Goal: Task Accomplishment & Management: Use online tool/utility

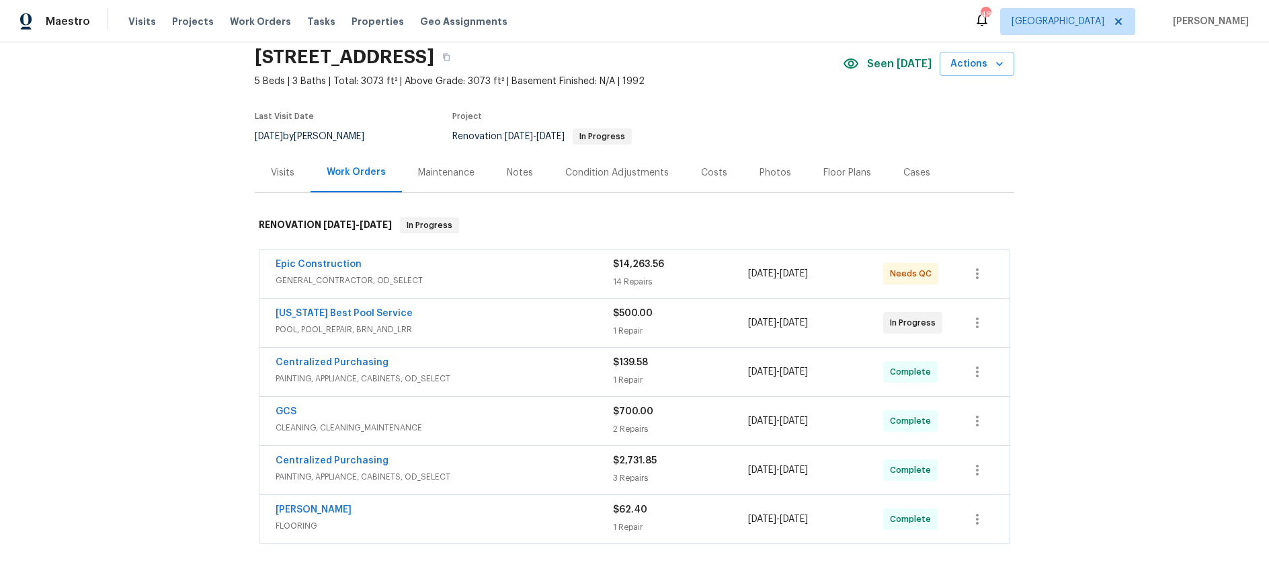
scroll to position [75, 0]
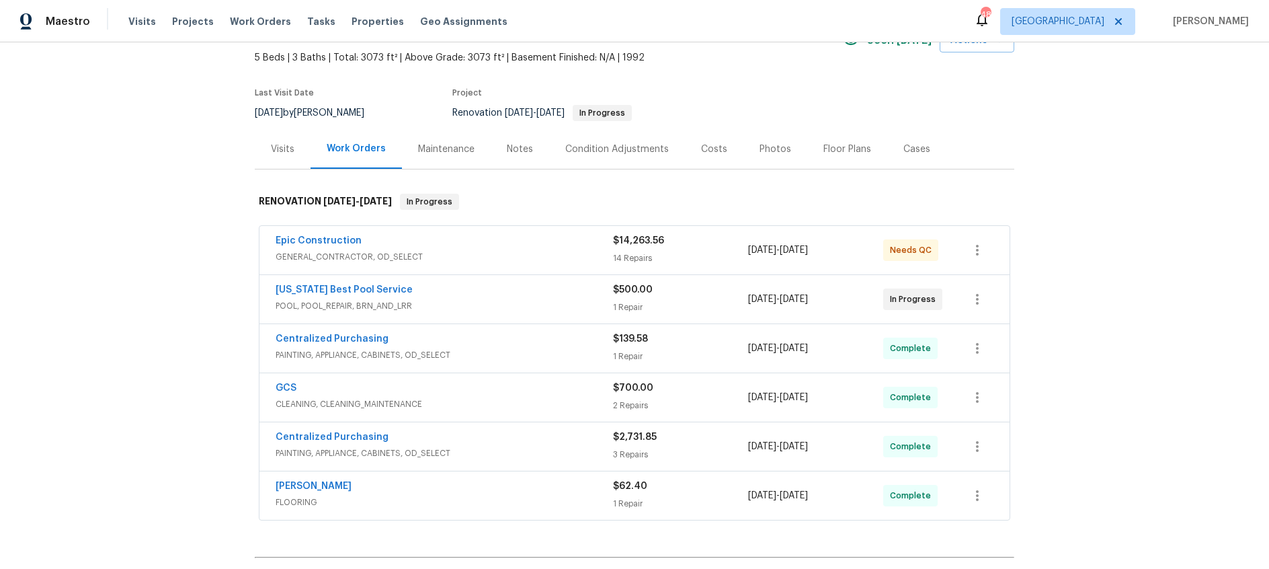
click at [515, 148] on div "Notes" at bounding box center [520, 148] width 26 height 13
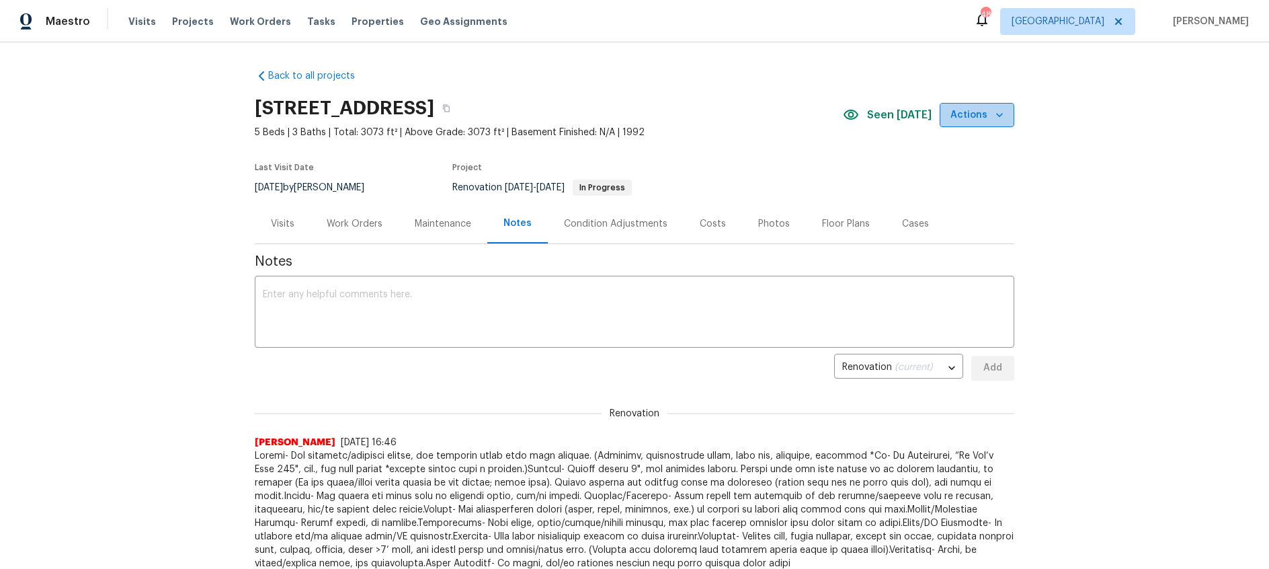
click at [996, 107] on span "Actions" at bounding box center [976, 115] width 53 height 17
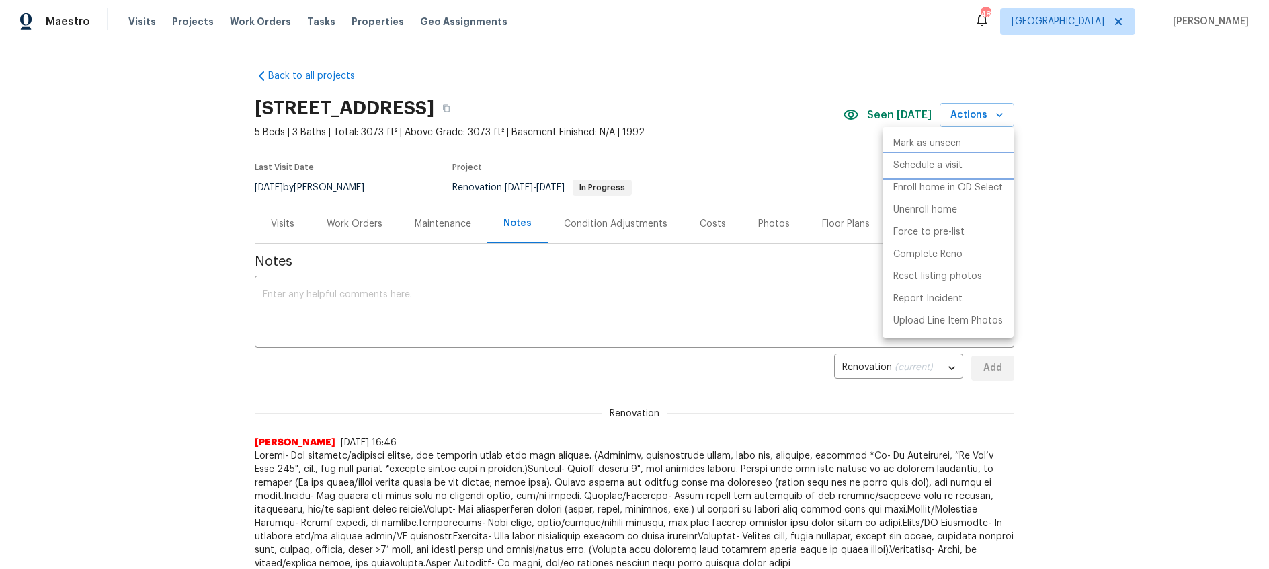
click at [944, 166] on p "Schedule a visit" at bounding box center [927, 166] width 69 height 14
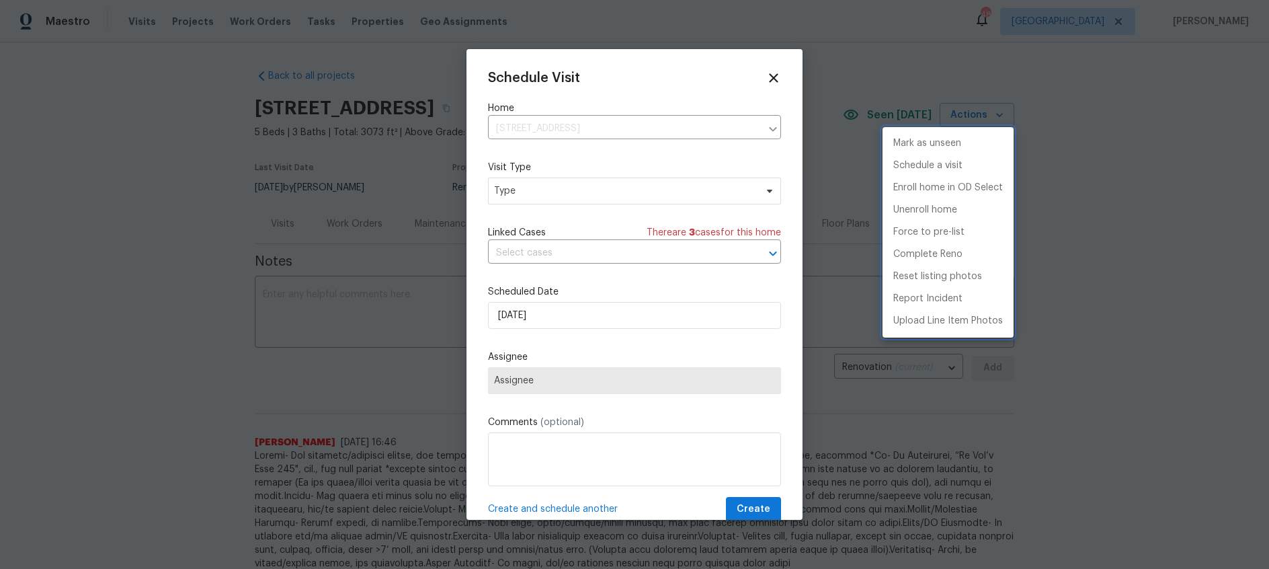
click at [583, 203] on div at bounding box center [634, 284] width 1269 height 569
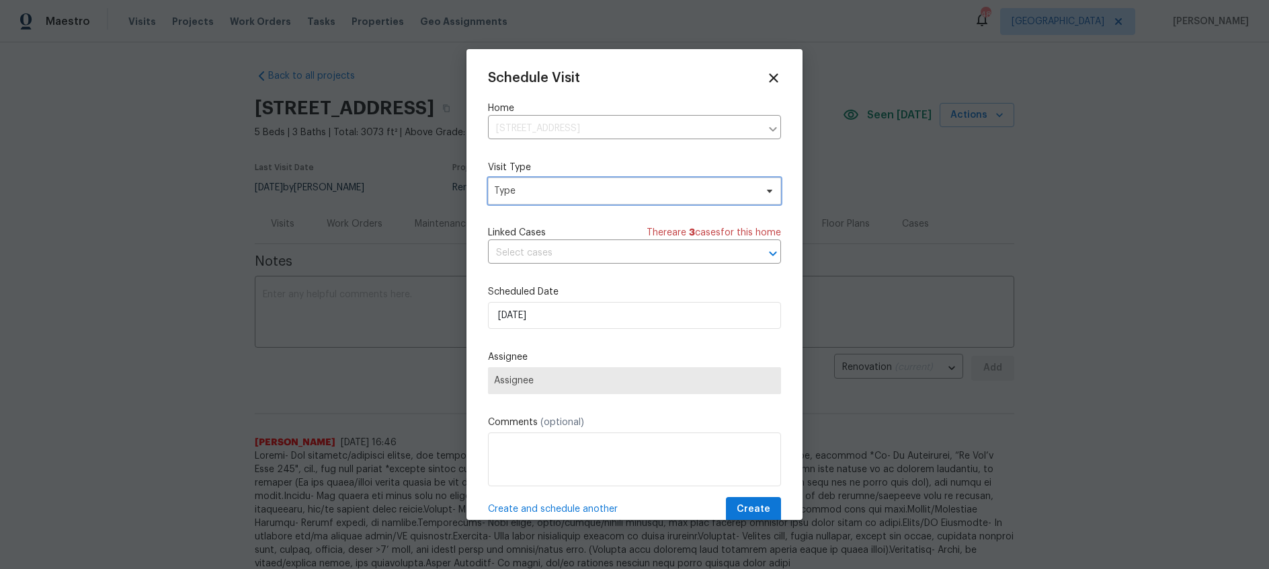
click at [587, 196] on span "Type" at bounding box center [624, 190] width 261 height 13
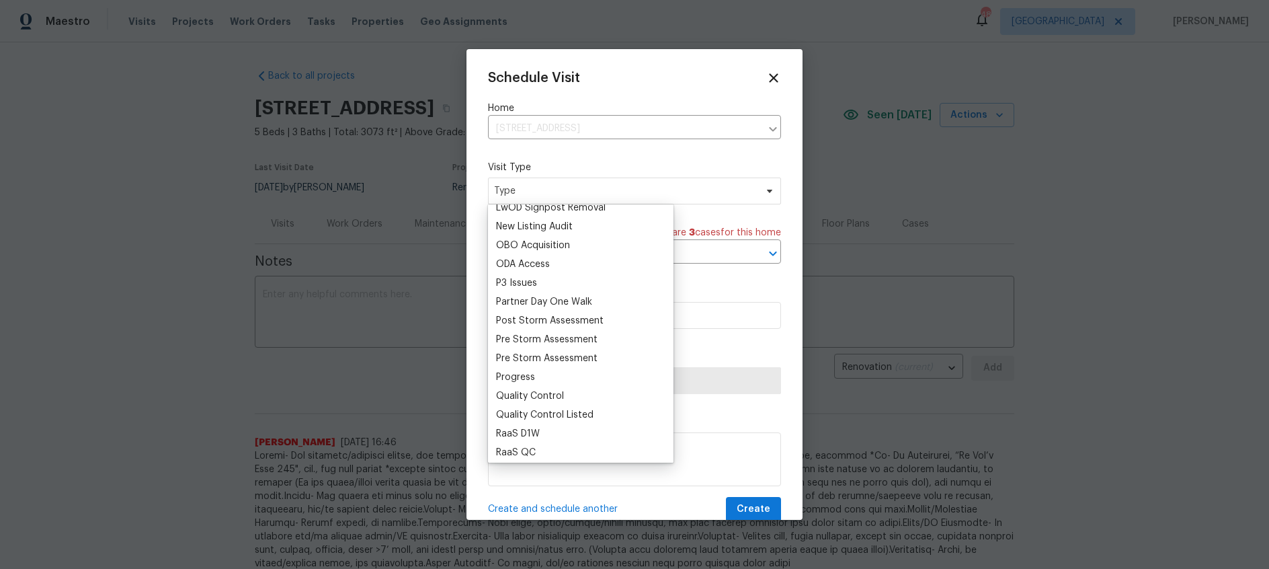
scroll to position [761, 0]
click at [551, 213] on div "New Listing Audit" at bounding box center [534, 208] width 77 height 13
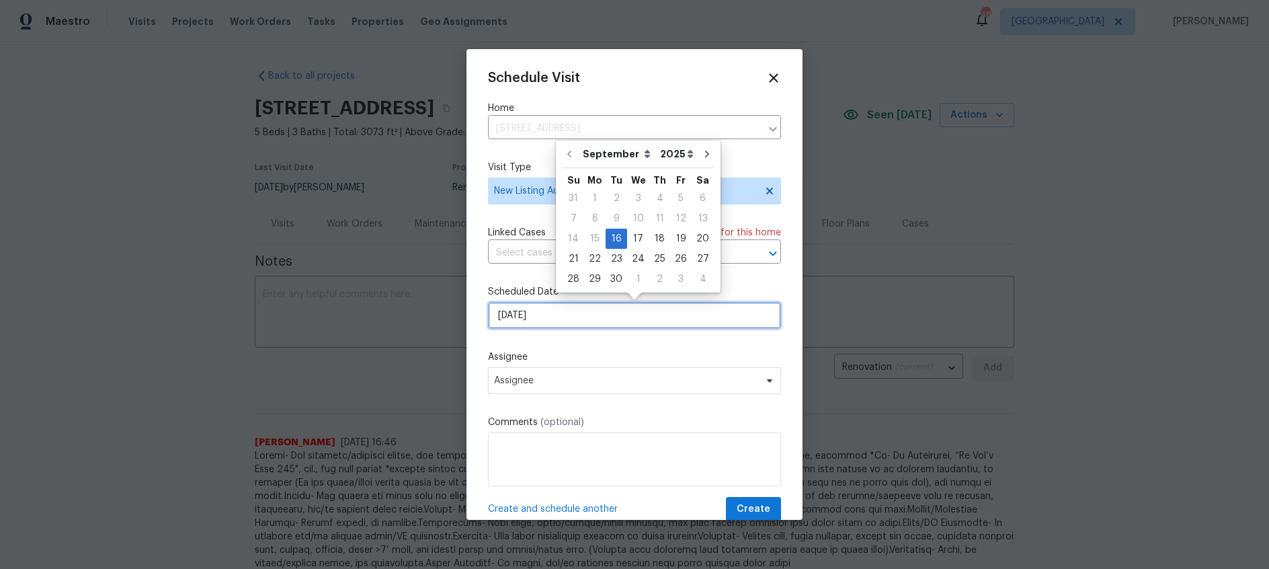
click at [562, 319] on input "[DATE]" at bounding box center [634, 315] width 293 height 27
click at [634, 232] on div "17" at bounding box center [638, 238] width 22 height 19
type input "[DATE]"
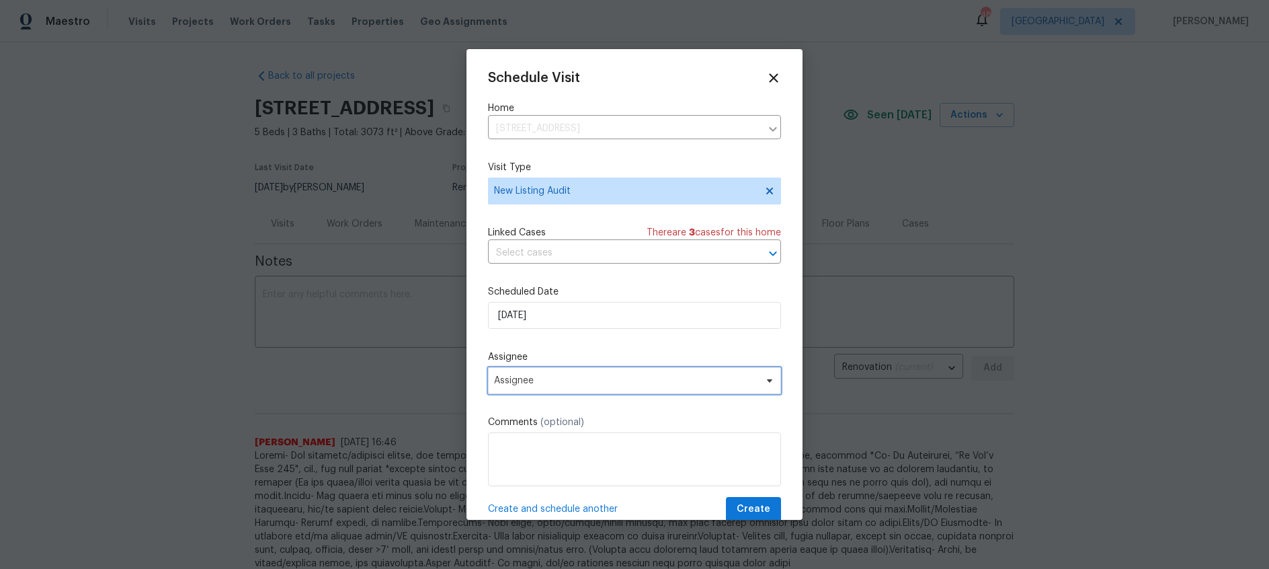
click at [598, 380] on span "Assignee" at bounding box center [625, 380] width 263 height 11
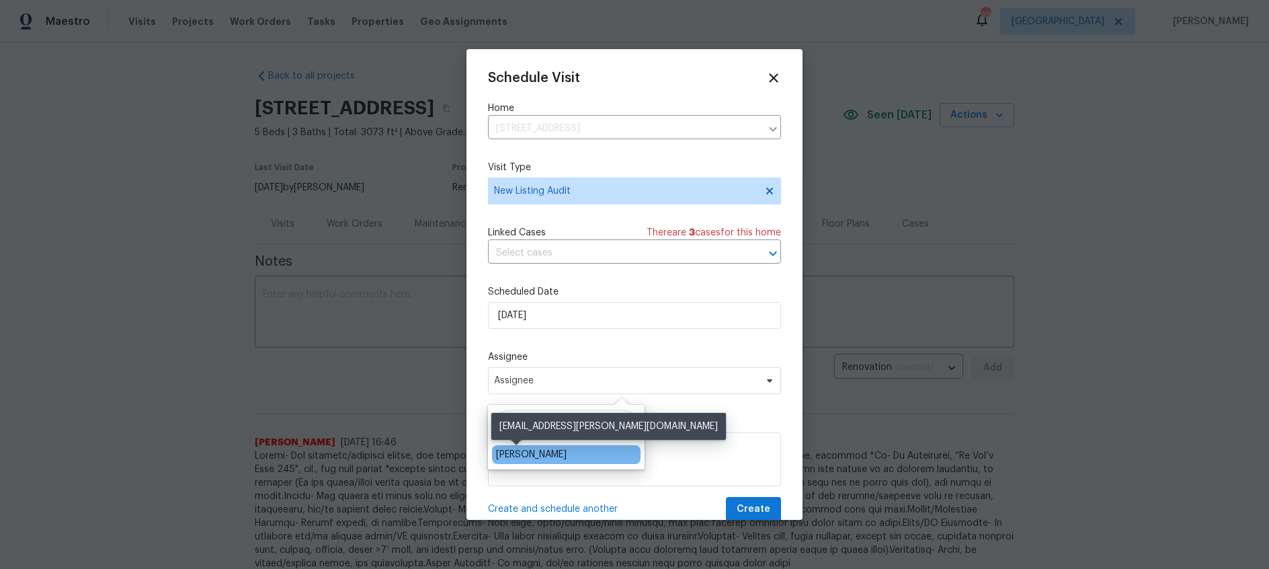
type input "[PERSON_NAME]"
click at [521, 455] on div "[PERSON_NAME]" at bounding box center [531, 454] width 71 height 13
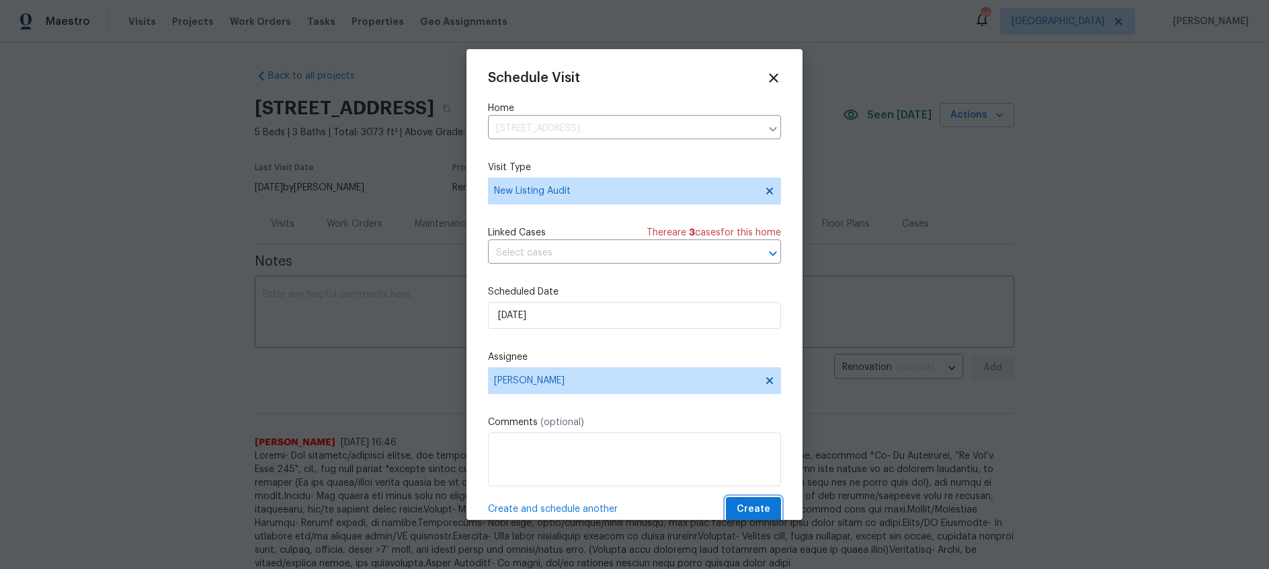
click at [756, 511] on span "Create" at bounding box center [754, 509] width 34 height 17
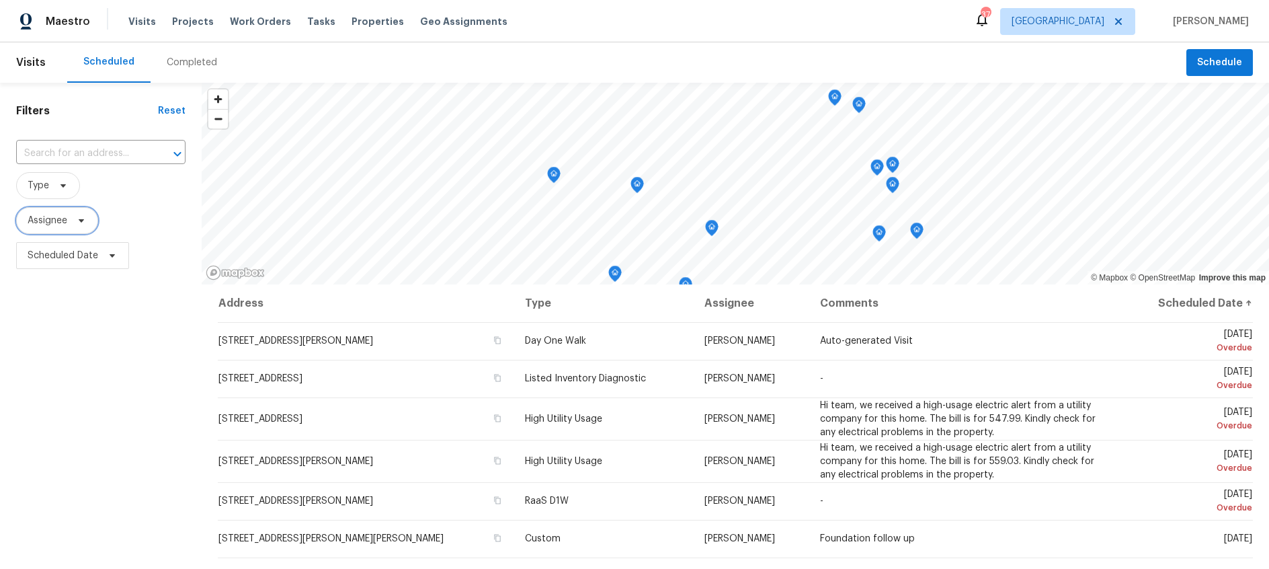
click at [73, 222] on span at bounding box center [79, 220] width 15 height 11
type input "[PERSON_NAME]"
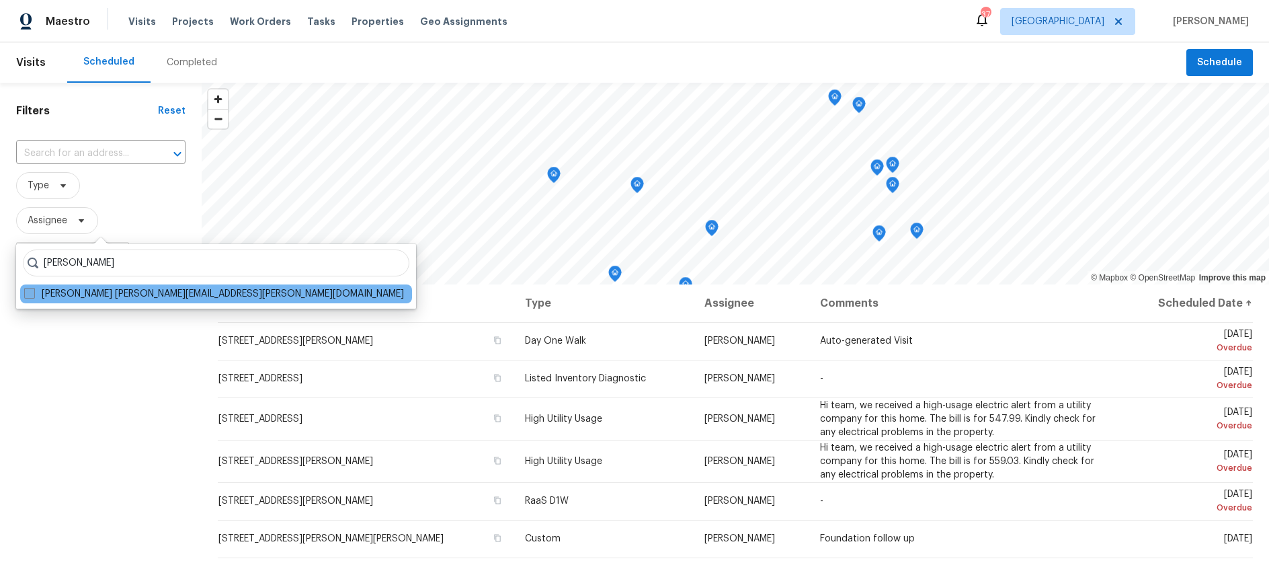
click at [30, 294] on span at bounding box center [29, 293] width 11 height 11
click at [30, 294] on input "[PERSON_NAME] [PERSON_NAME][EMAIL_ADDRESS][PERSON_NAME][DOMAIN_NAME]" at bounding box center [28, 291] width 9 height 9
checkbox input "true"
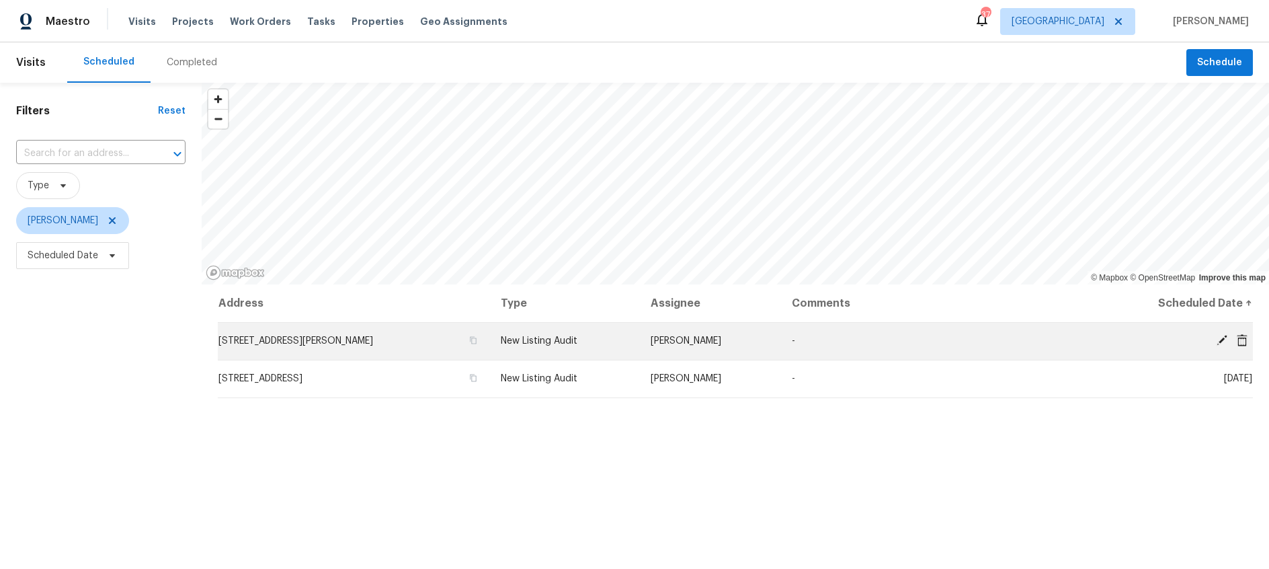
click at [1220, 340] on icon at bounding box center [1222, 340] width 11 height 11
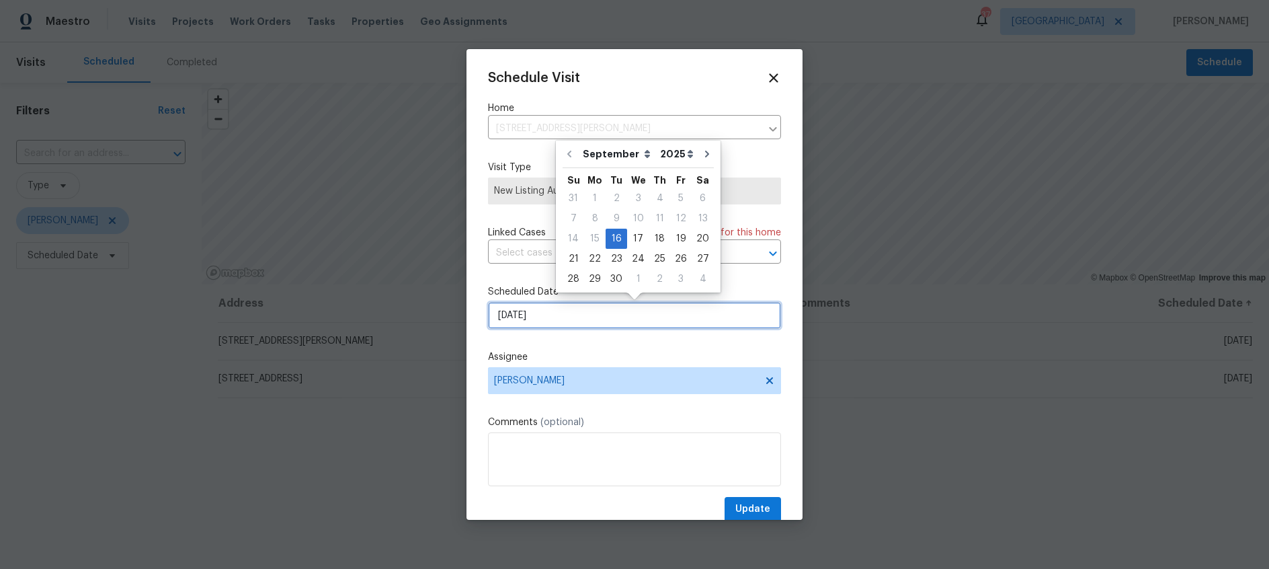
click at [561, 320] on input "[DATE]" at bounding box center [634, 315] width 293 height 27
click at [632, 235] on div "17" at bounding box center [638, 238] width 22 height 19
type input "[DATE]"
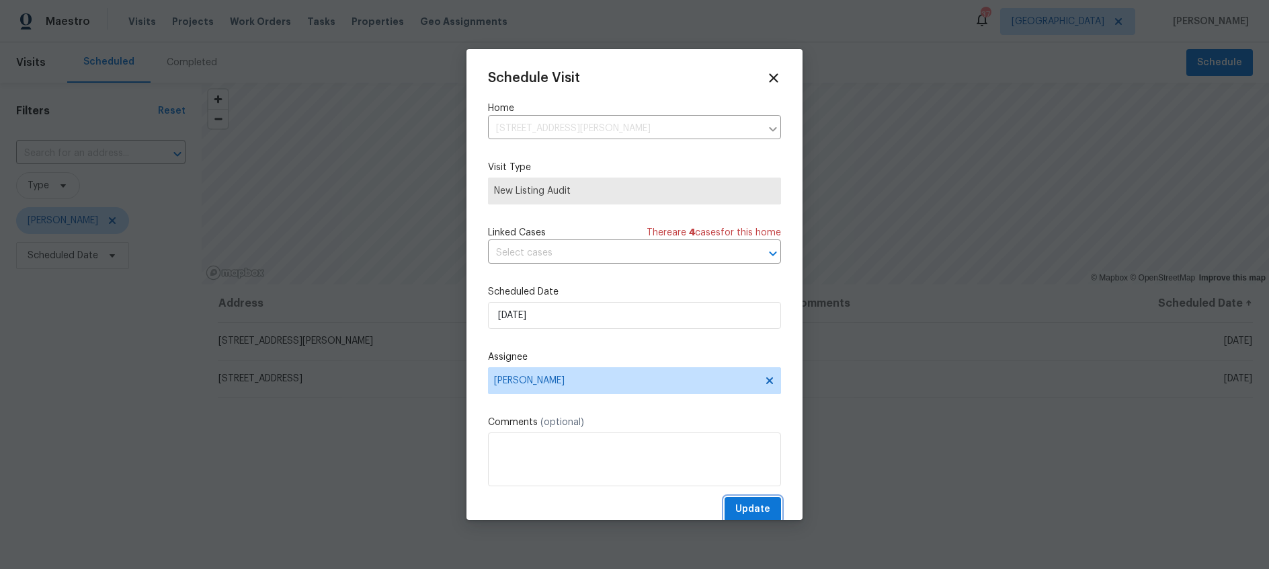
click at [761, 505] on span "Update" at bounding box center [752, 509] width 35 height 17
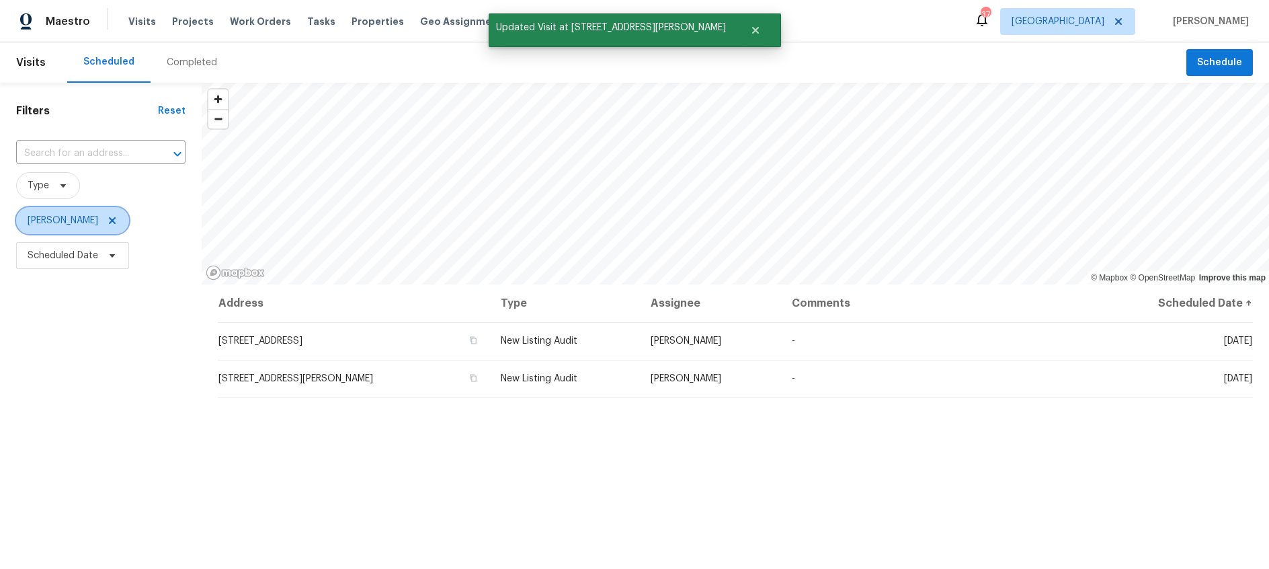
click at [89, 223] on span "[PERSON_NAME]" at bounding box center [72, 220] width 113 height 27
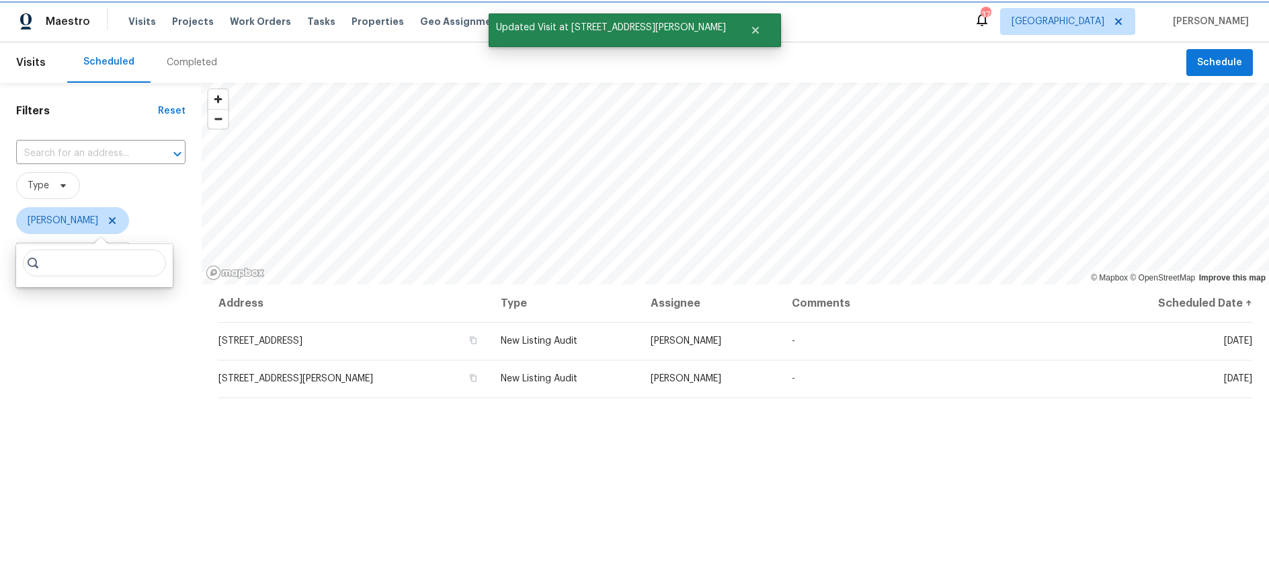
click at [107, 223] on icon at bounding box center [112, 220] width 11 height 11
